Goal: Browse casually: Explore the website without a specific task or goal

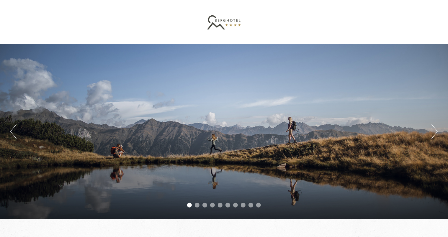
scroll to position [29, 0]
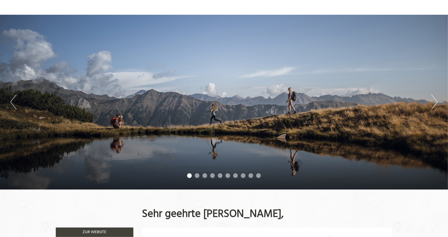
click at [431, 103] on div "Previous Next 1 2 3 4 5 6 7 8 9 10" at bounding box center [224, 102] width 448 height 175
click at [434, 104] on button "Next" at bounding box center [434, 102] width 6 height 15
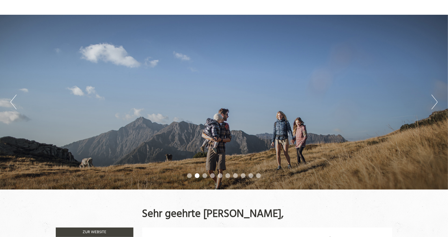
click at [434, 104] on button "Next" at bounding box center [434, 102] width 6 height 15
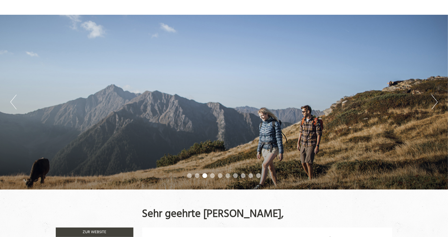
click at [434, 104] on button "Next" at bounding box center [434, 102] width 6 height 15
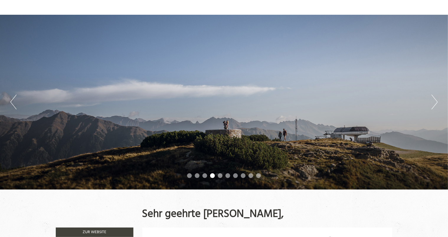
click at [434, 104] on button "Next" at bounding box center [434, 102] width 6 height 15
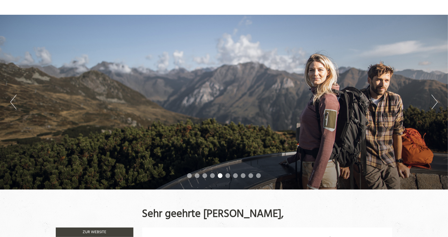
click at [434, 104] on button "Next" at bounding box center [434, 102] width 6 height 15
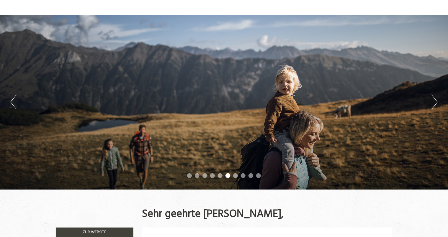
click at [433, 104] on button "Next" at bounding box center [434, 102] width 6 height 15
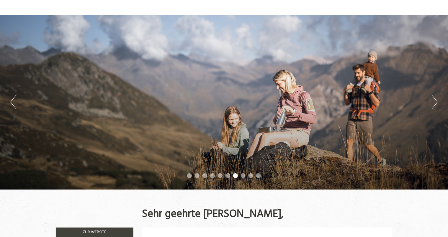
click at [433, 104] on button "Next" at bounding box center [434, 102] width 6 height 15
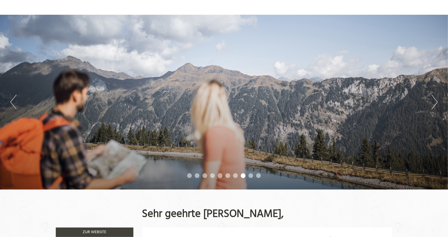
click at [433, 104] on button "Next" at bounding box center [434, 102] width 6 height 15
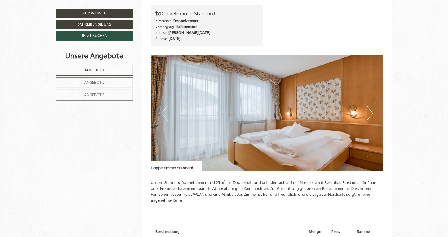
scroll to position [354, 0]
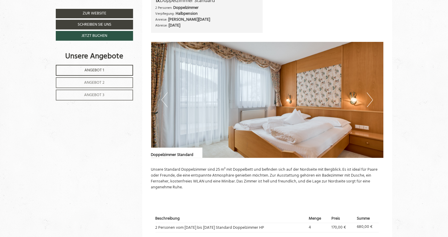
click at [368, 100] on button "Next" at bounding box center [370, 100] width 6 height 15
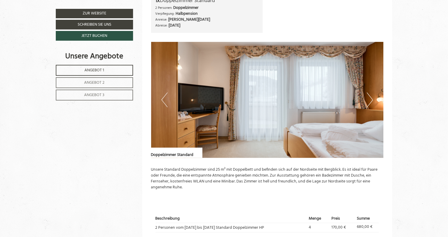
click at [368, 100] on button "Next" at bounding box center [370, 100] width 6 height 15
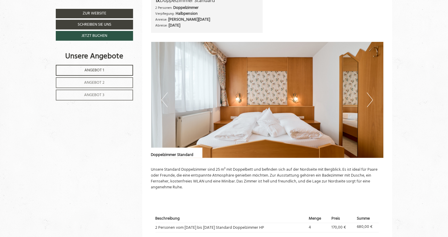
click at [368, 100] on button "Next" at bounding box center [370, 100] width 6 height 15
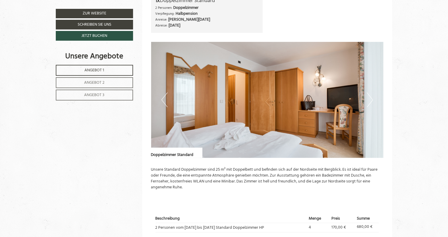
click at [368, 100] on button "Next" at bounding box center [370, 100] width 6 height 15
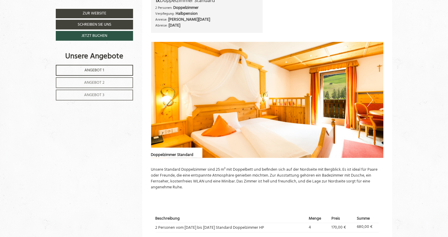
click at [368, 100] on button "Next" at bounding box center [370, 100] width 6 height 15
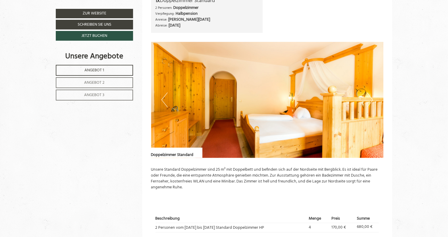
click at [368, 100] on button "Next" at bounding box center [370, 100] width 6 height 15
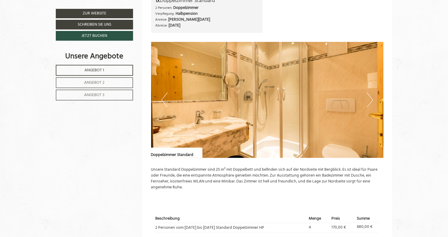
click at [368, 100] on button "Next" at bounding box center [370, 100] width 6 height 15
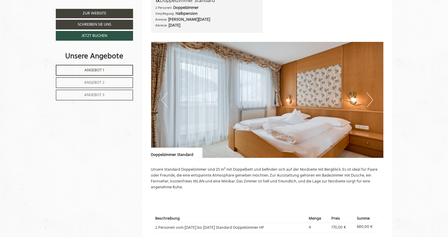
click at [368, 100] on button "Next" at bounding box center [370, 100] width 6 height 15
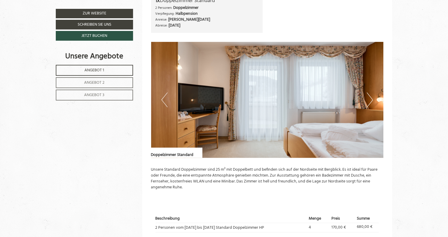
click at [368, 100] on button "Next" at bounding box center [370, 100] width 6 height 15
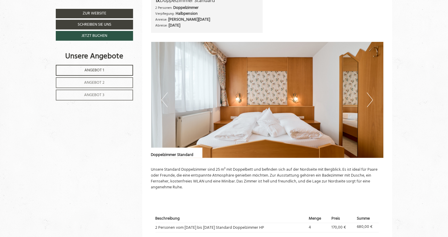
click at [368, 100] on button "Next" at bounding box center [370, 100] width 6 height 15
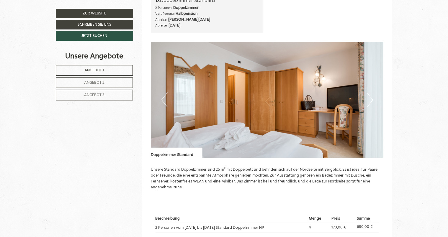
click at [368, 100] on button "Next" at bounding box center [370, 100] width 6 height 15
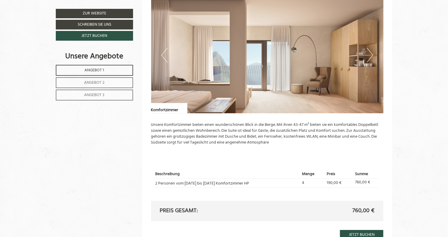
scroll to position [737, 0]
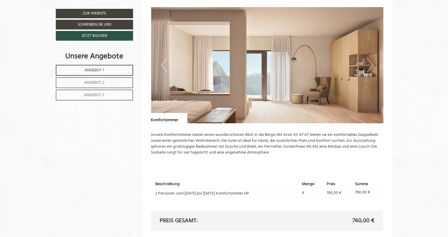
click at [366, 69] on img at bounding box center [267, 65] width 232 height 116
click at [370, 71] on button "Next" at bounding box center [370, 65] width 6 height 15
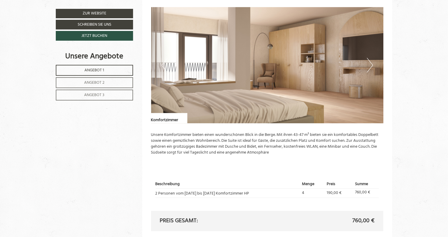
click at [369, 70] on button "Next" at bounding box center [370, 65] width 6 height 15
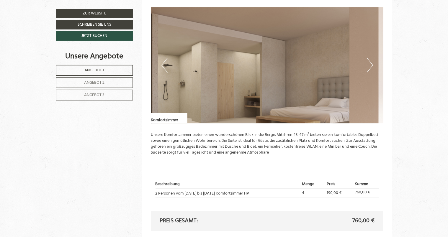
click at [369, 70] on button "Next" at bounding box center [370, 65] width 6 height 15
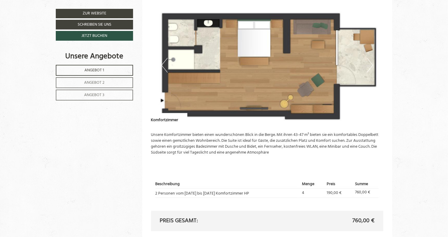
click at [367, 67] on button "Next" at bounding box center [370, 65] width 6 height 15
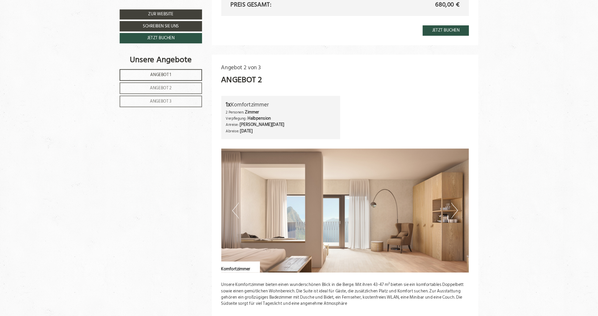
scroll to position [649, 0]
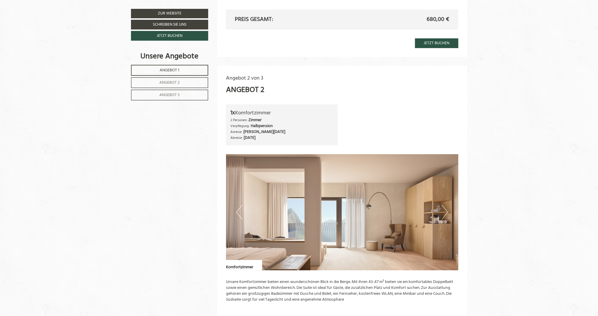
drag, startPoint x: 445, startPoint y: 0, endPoint x: 152, endPoint y: 231, distance: 372.5
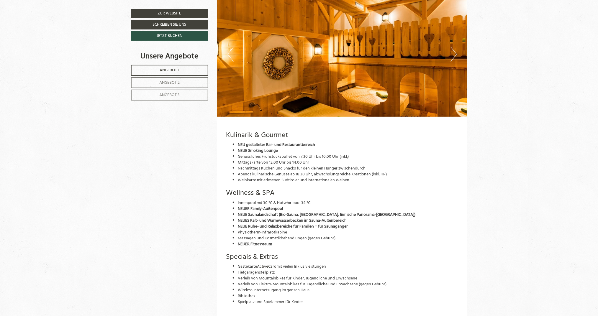
scroll to position [1632, 0]
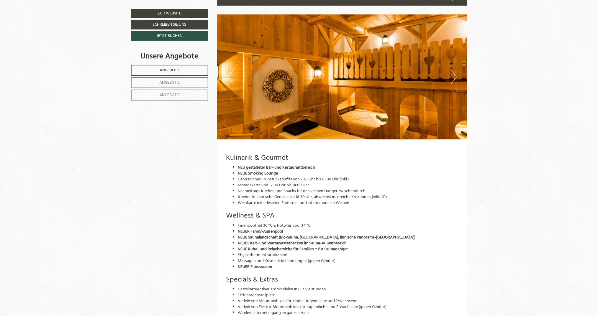
click at [447, 77] on button "Next" at bounding box center [454, 77] width 6 height 15
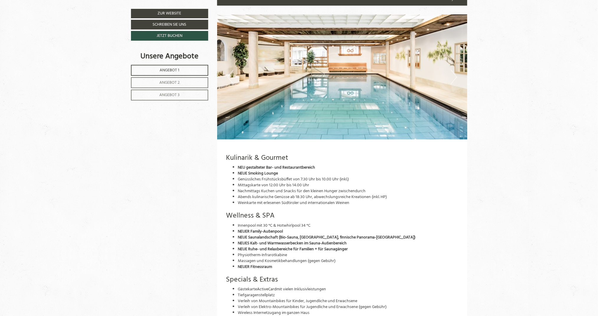
click at [447, 77] on button "Next" at bounding box center [454, 77] width 6 height 15
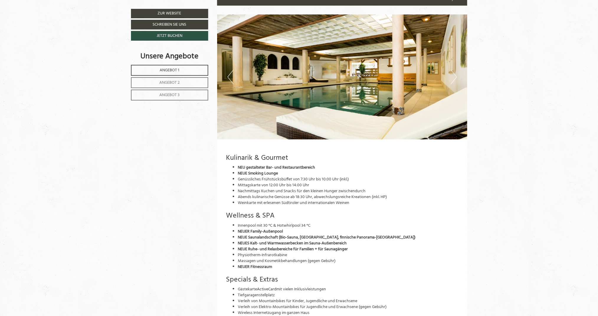
click at [447, 77] on button "Next" at bounding box center [454, 77] width 6 height 15
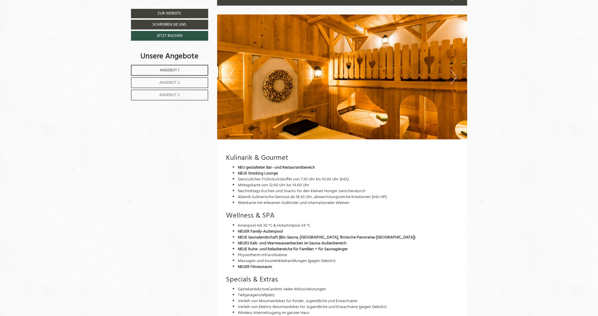
click at [447, 77] on button "Next" at bounding box center [454, 77] width 6 height 15
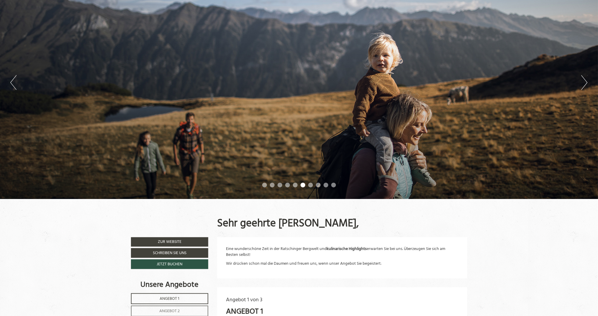
scroll to position [39, 0]
